Goal: Transaction & Acquisition: Subscribe to service/newsletter

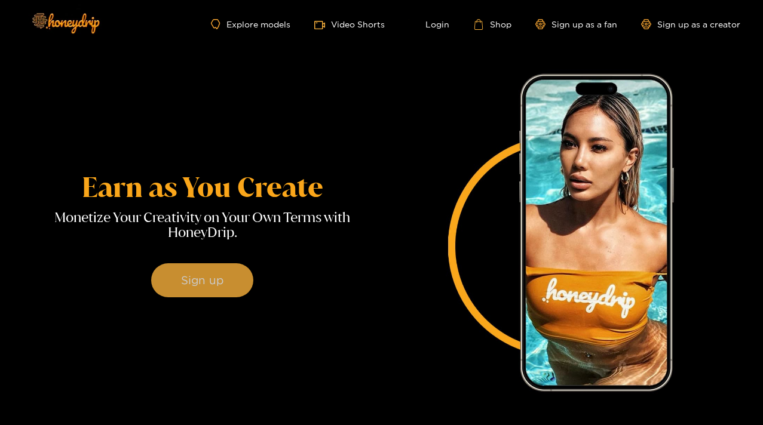
click at [151, 298] on button "Sign up" at bounding box center [202, 280] width 102 height 35
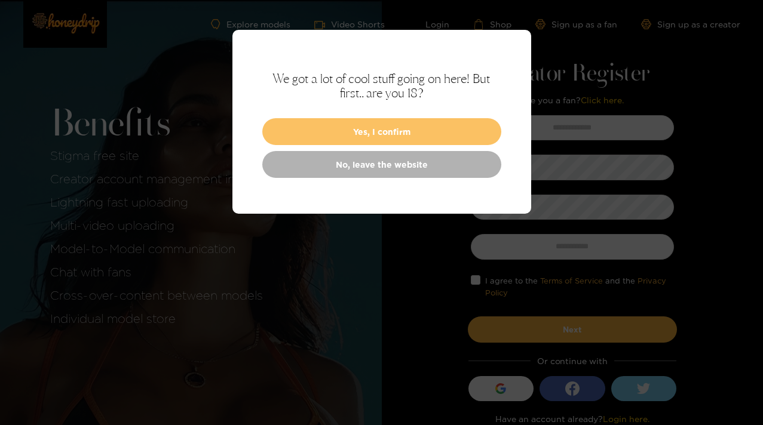
click at [374, 128] on button "Yes, I confirm" at bounding box center [381, 131] width 239 height 27
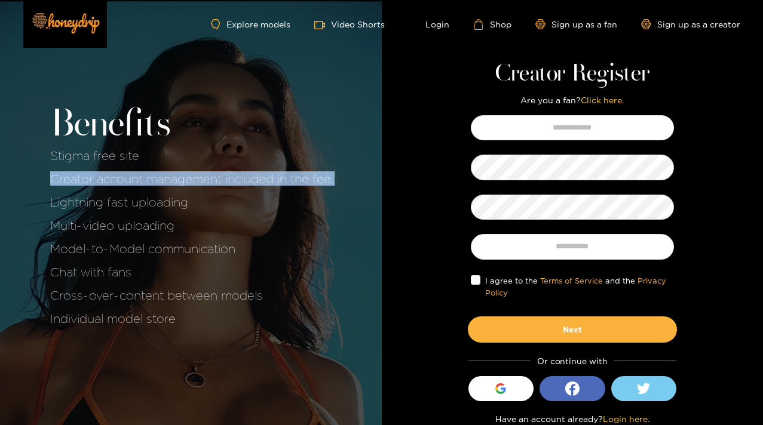
drag, startPoint x: 49, startPoint y: 182, endPoint x: 286, endPoint y: 187, distance: 237.2
click at [286, 187] on div "Benefits Stigma free site Creator account management included in the fee Lightn…" at bounding box center [191, 218] width 382 height 437
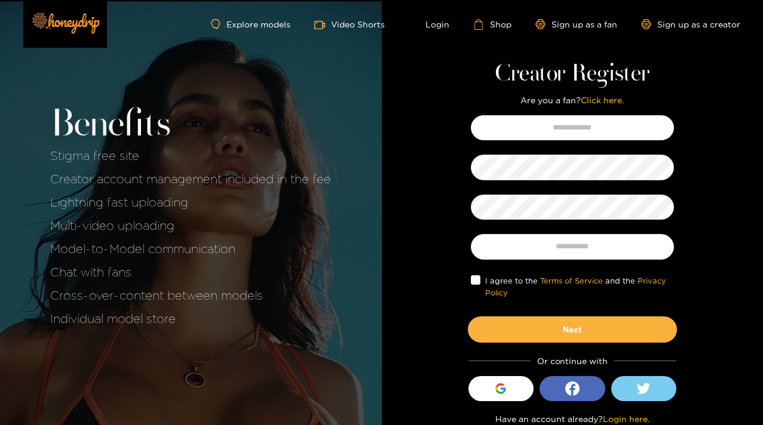
click at [676, 31] on div "Explore models Video Shorts Login Shop Sign up as a fan Sign up as a creator" at bounding box center [381, 24] width 717 height 49
click at [675, 27] on link "Sign up as a creator" at bounding box center [690, 24] width 99 height 10
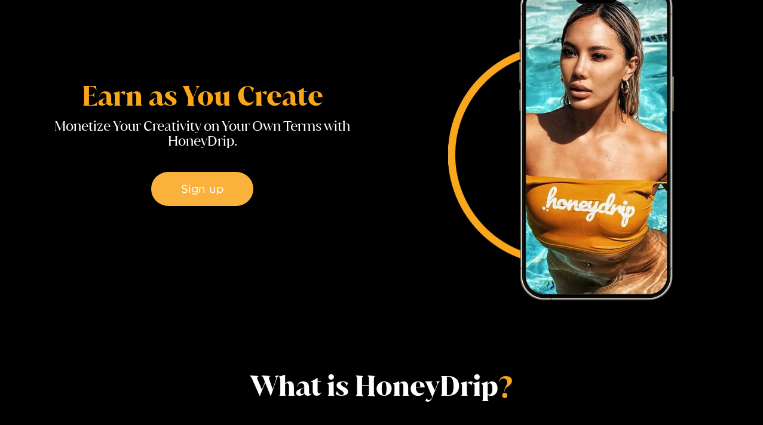
scroll to position [109, 0]
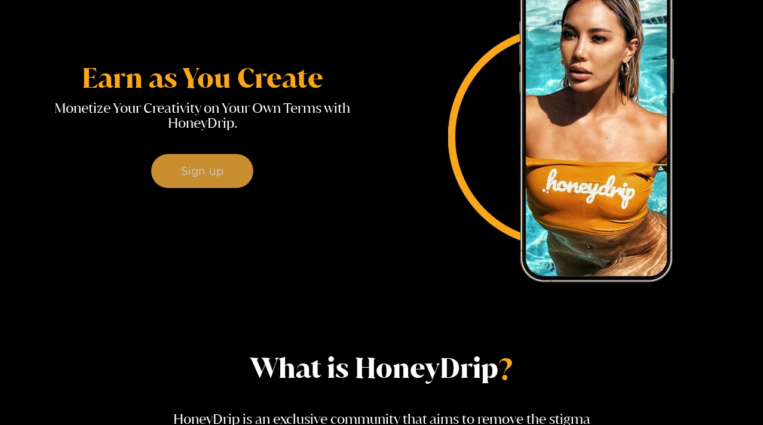
click at [151, 189] on button "Sign up" at bounding box center [202, 171] width 102 height 35
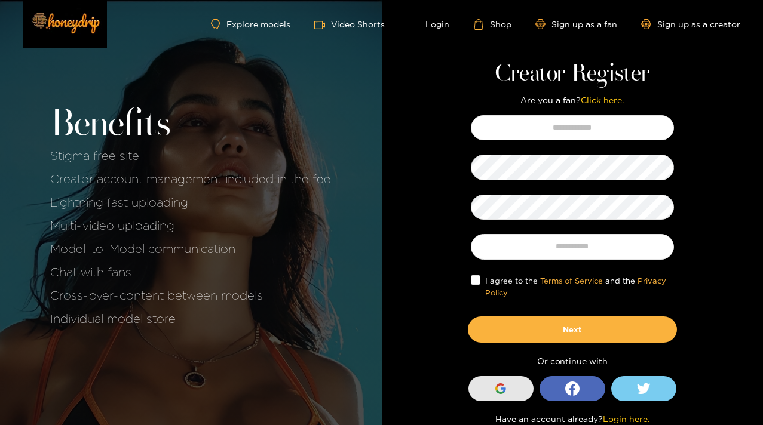
click at [489, 388] on button "Sign in with Google" at bounding box center [501, 388] width 66 height 25
click at [676, 27] on link "Sign up as a creator" at bounding box center [690, 24] width 99 height 10
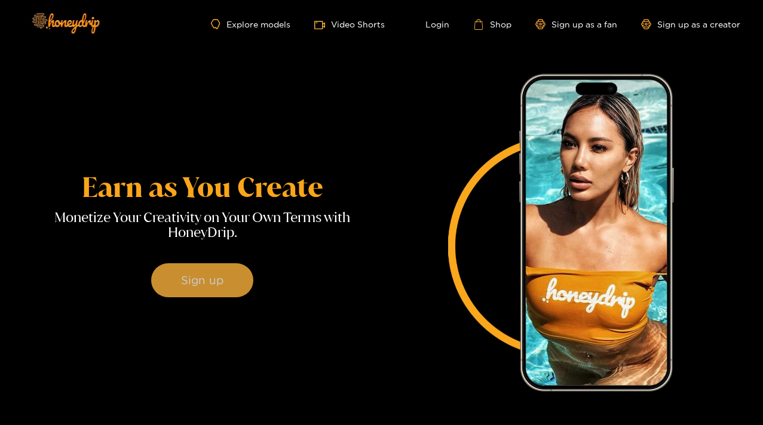
click at [151, 298] on button "Sign up" at bounding box center [202, 280] width 102 height 35
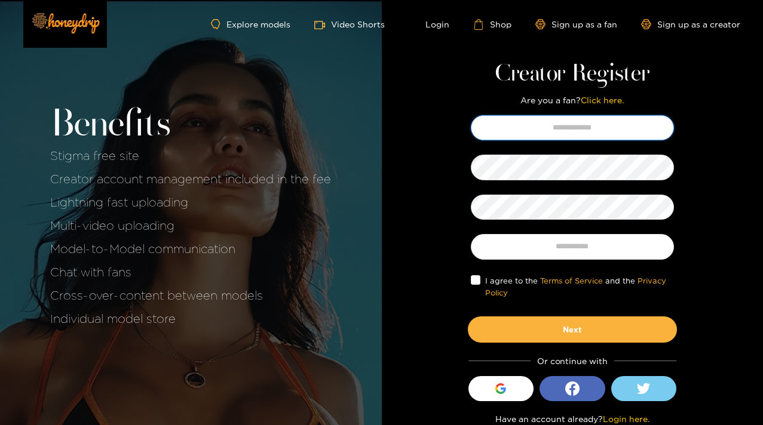
click at [564, 127] on input "text" at bounding box center [572, 127] width 203 height 25
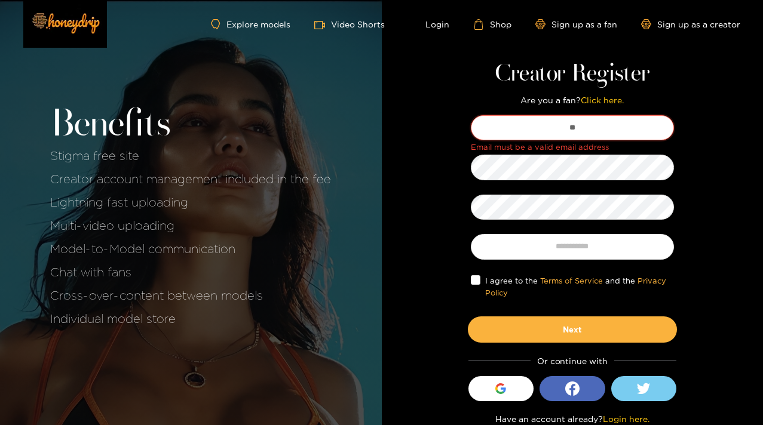
scroll to position [12, 0]
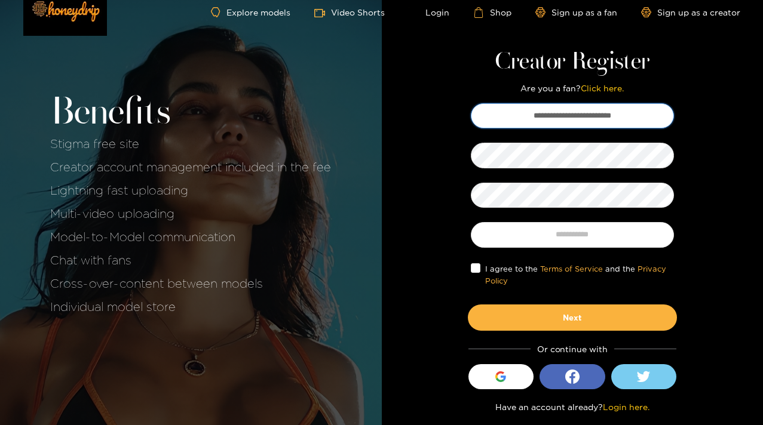
type input "**********"
click at [483, 264] on span "I agree to the Terms of Service and the Privacy Policy" at bounding box center [577, 275] width 194 height 24
click at [561, 234] on input "text" at bounding box center [572, 234] width 203 height 25
click at [629, 272] on span "I agree to the Terms of Service and the Privacy Policy" at bounding box center [577, 275] width 194 height 24
click at [683, 271] on div "**********" at bounding box center [572, 215] width 245 height 231
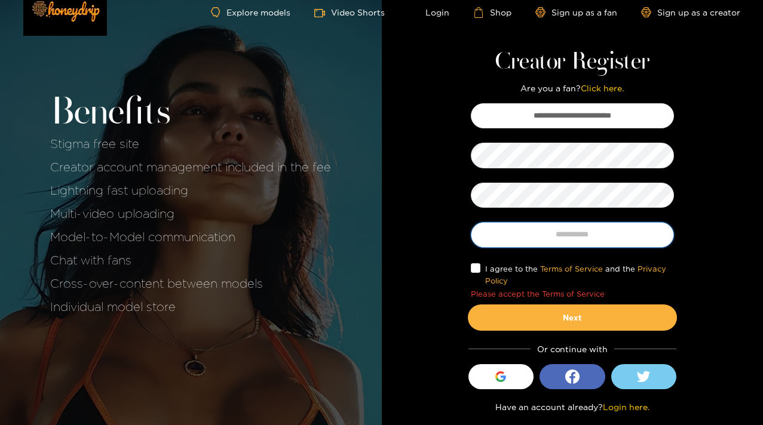
click at [616, 226] on input "text" at bounding box center [572, 234] width 203 height 25
click at [478, 259] on div "I agree to the Terms of Service and the Privacy Policy Please accept the Terms …" at bounding box center [572, 281] width 209 height 45
click at [478, 261] on div "I agree to the Terms of Service and the Privacy Policy Please accept the Terms …" at bounding box center [572, 281] width 209 height 45
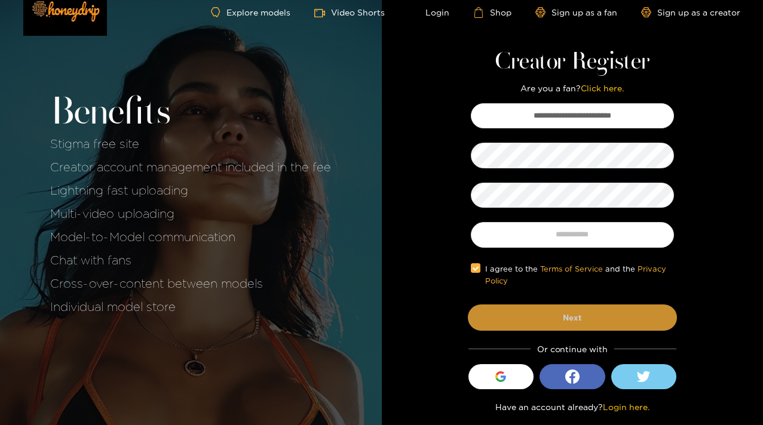
click at [518, 323] on button "Next" at bounding box center [572, 318] width 209 height 26
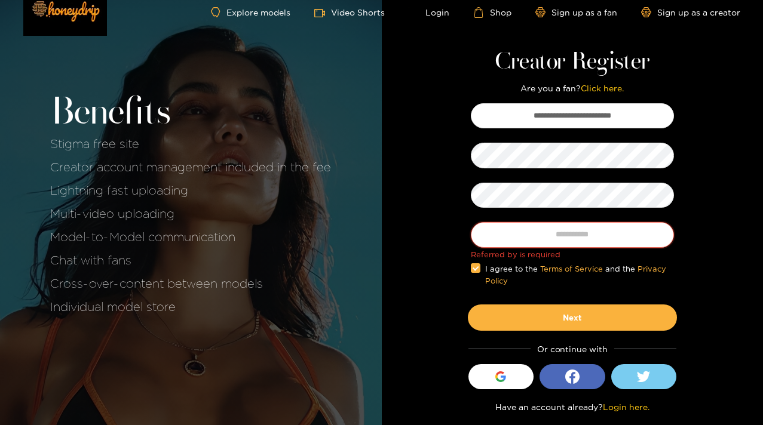
click at [521, 238] on input "text" at bounding box center [572, 234] width 203 height 25
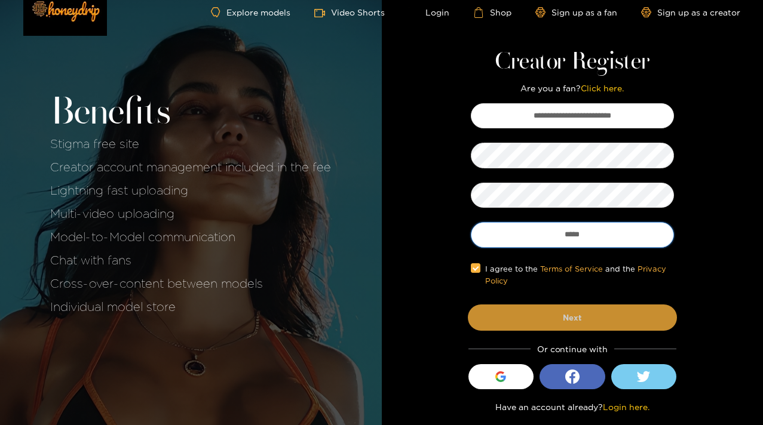
type input "*****"
click at [561, 317] on button "Next" at bounding box center [572, 318] width 209 height 26
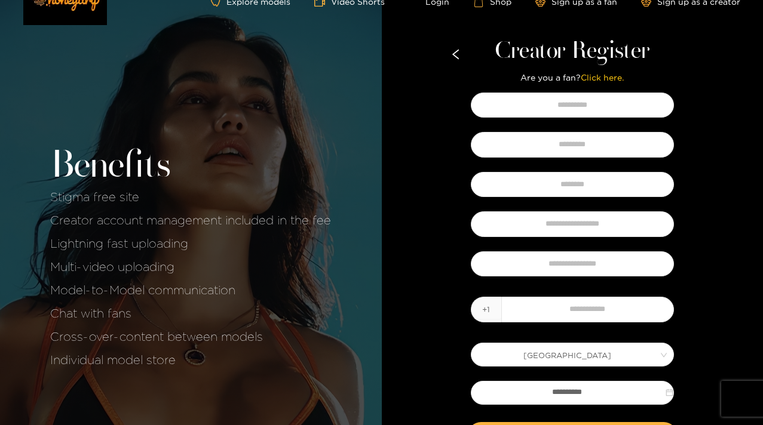
scroll to position [0, 0]
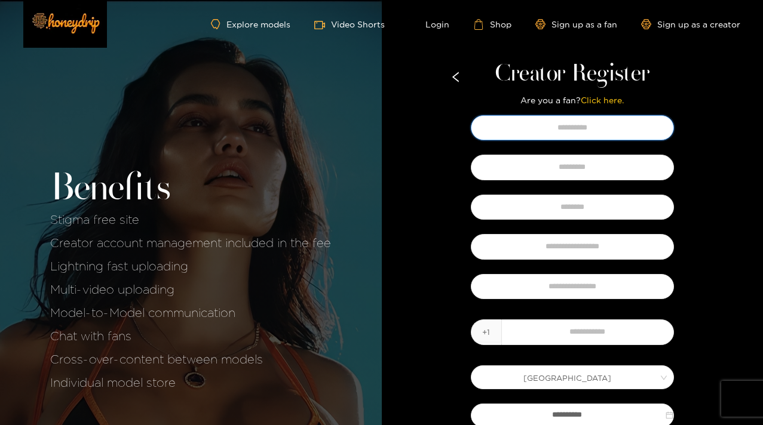
click at [573, 136] on input "text" at bounding box center [572, 127] width 203 height 25
type input "*****"
click at [557, 180] on input "text" at bounding box center [572, 167] width 203 height 25
click at [557, 180] on input "******" at bounding box center [572, 167] width 203 height 25
type input "******"
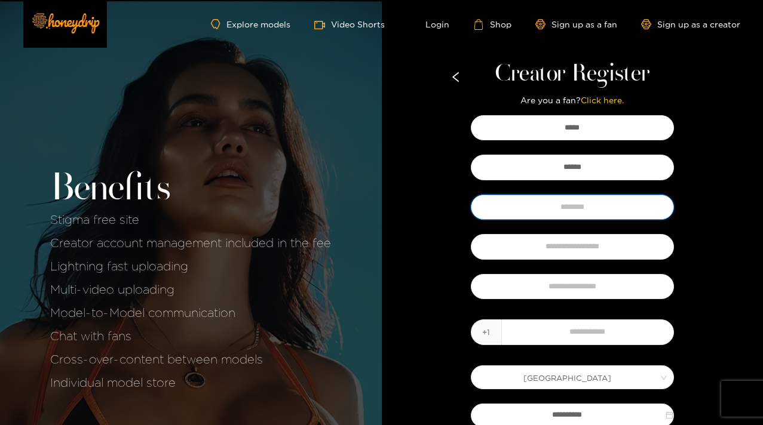
click at [552, 208] on input "text" at bounding box center [572, 207] width 203 height 25
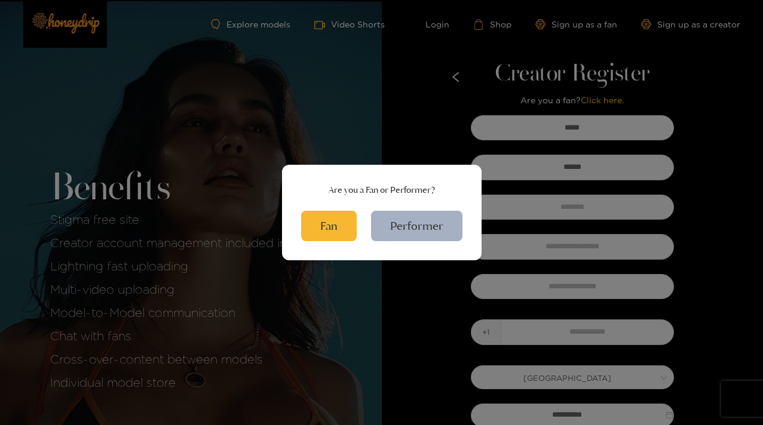
click at [346, 132] on div "Are you a Fan or Performer? Fan Performer" at bounding box center [381, 212] width 763 height 425
click at [317, 229] on button "Fan" at bounding box center [329, 226] width 56 height 30
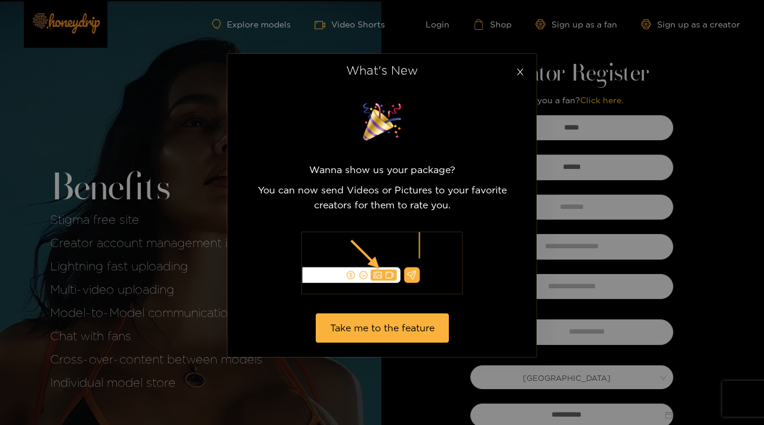
click at [520, 73] on icon "close" at bounding box center [520, 72] width 7 height 7
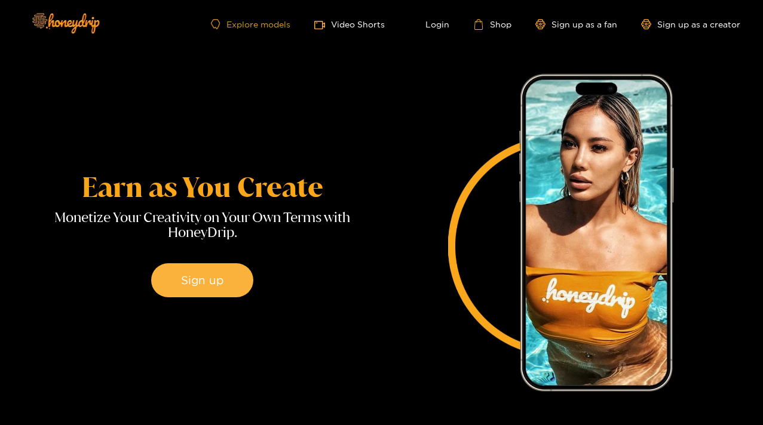
click at [257, 26] on link "Explore models" at bounding box center [250, 24] width 79 height 10
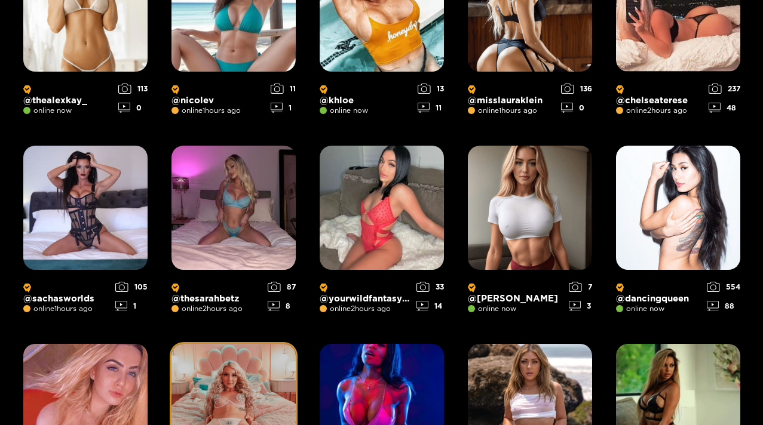
scroll to position [375, 0]
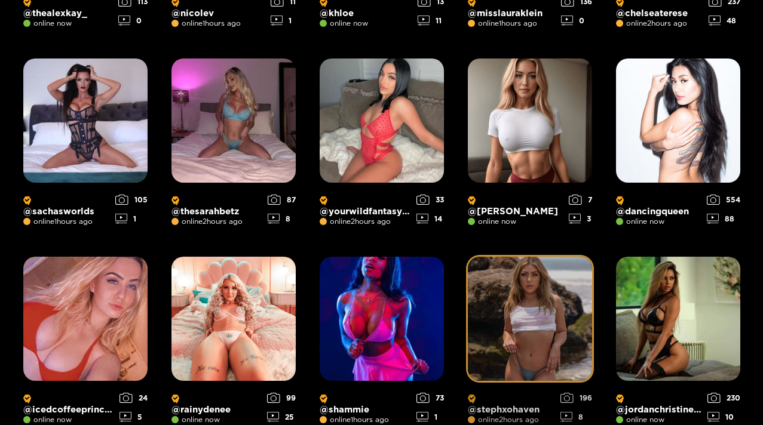
click at [548, 333] on img at bounding box center [530, 319] width 124 height 124
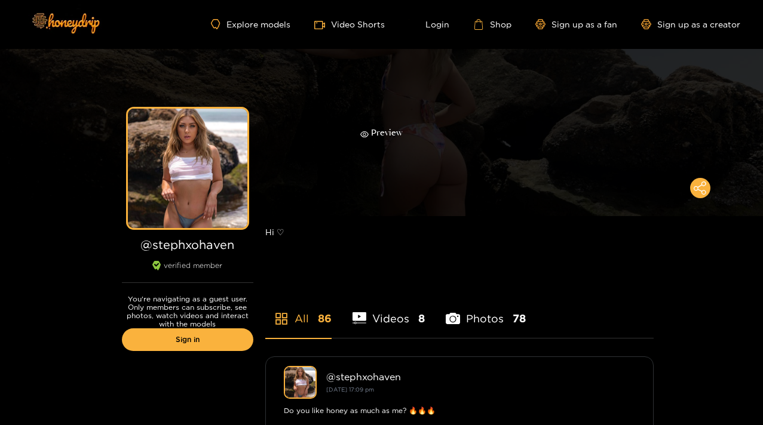
click at [409, 141] on div "Preview" at bounding box center [381, 132] width 763 height 167
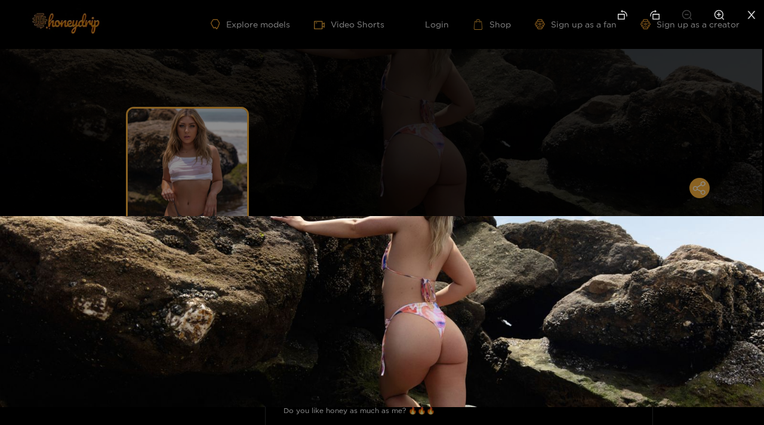
click at [461, 195] on div at bounding box center [382, 212] width 764 height 425
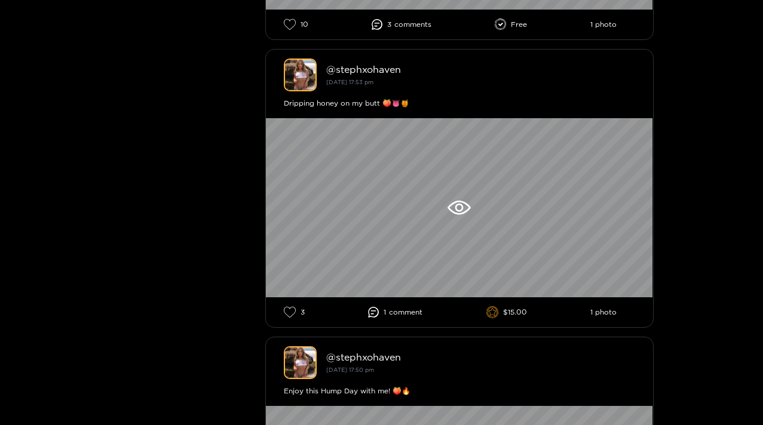
scroll to position [1748, 0]
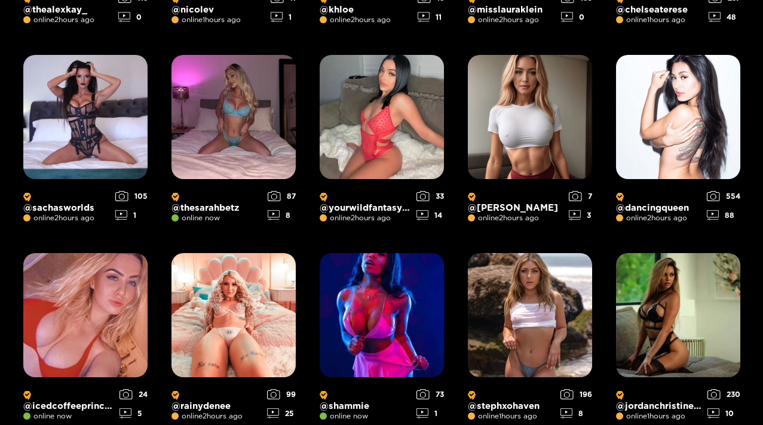
scroll to position [378, 0]
